Goal: Transaction & Acquisition: Purchase product/service

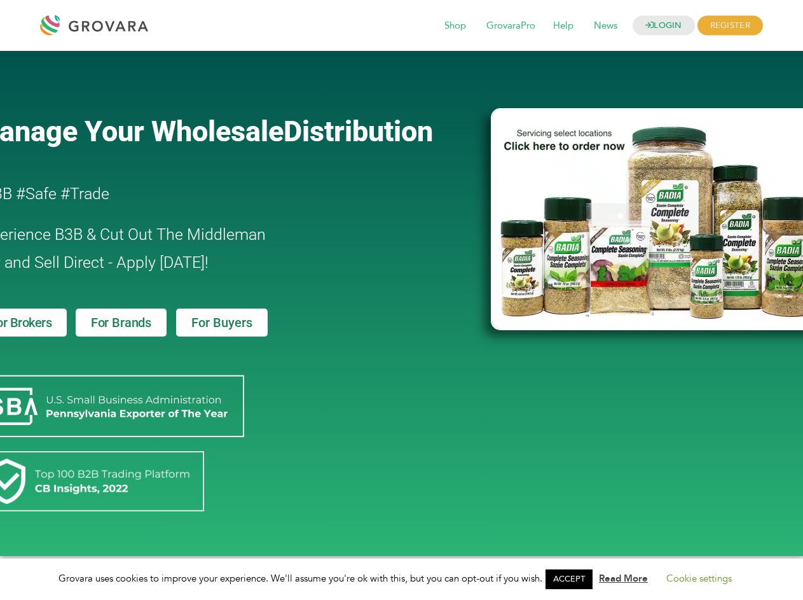
click at [573, 579] on link "ACCEPT" at bounding box center [569, 579] width 47 height 20
